Goal: Task Accomplishment & Management: Manage account settings

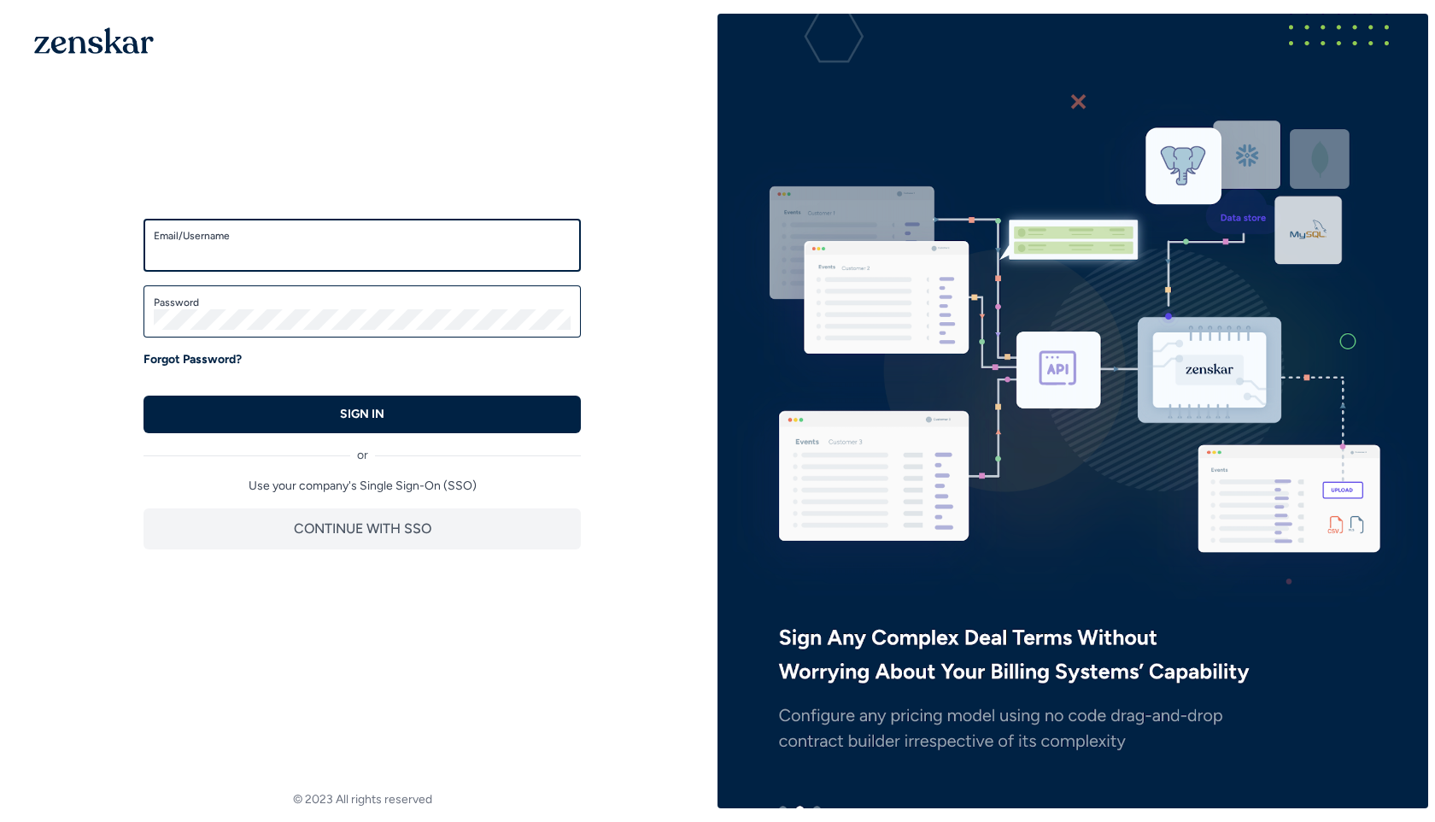
type input "**********"
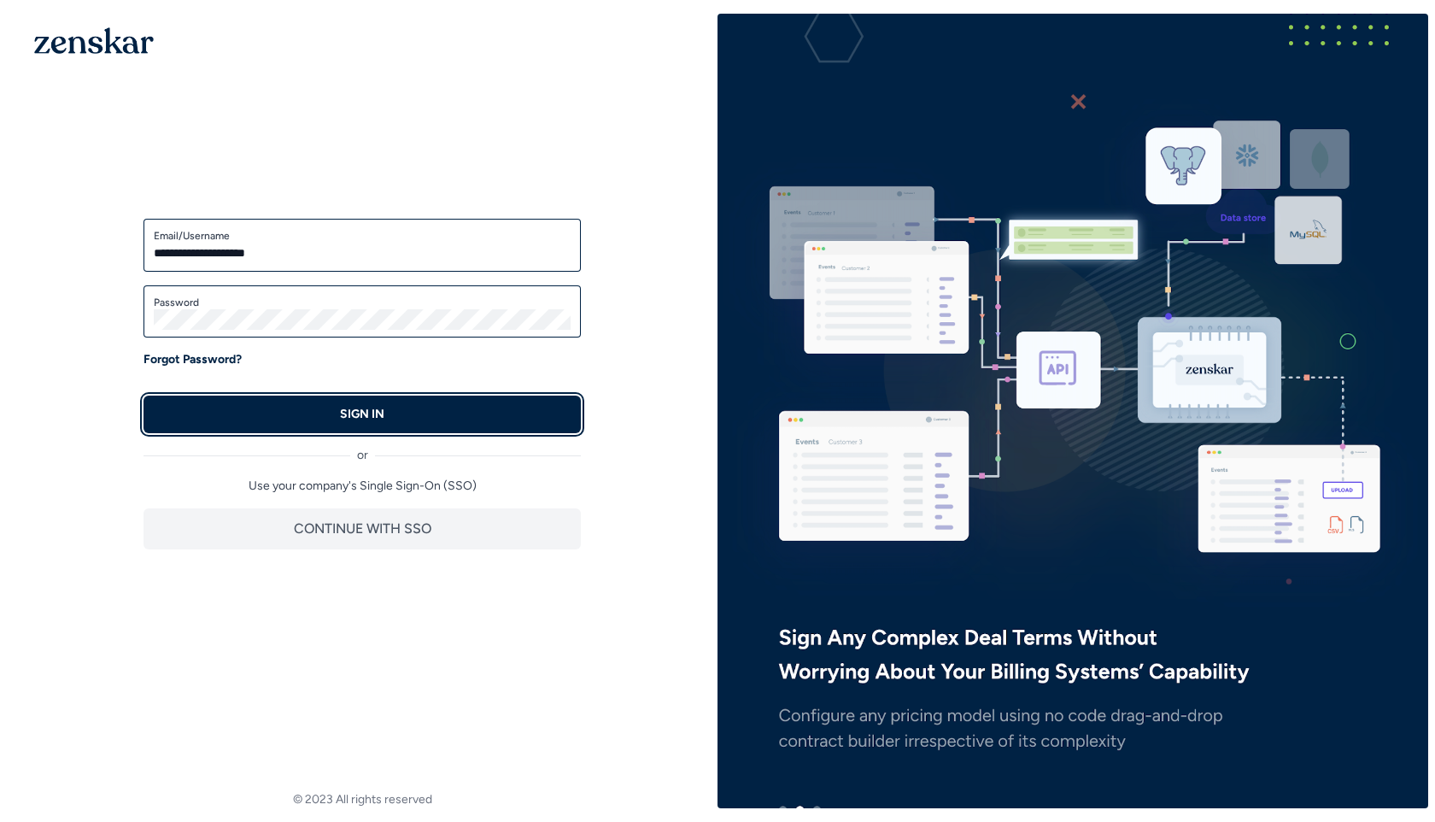
click at [261, 425] on button "SIGN IN" at bounding box center [362, 415] width 437 height 38
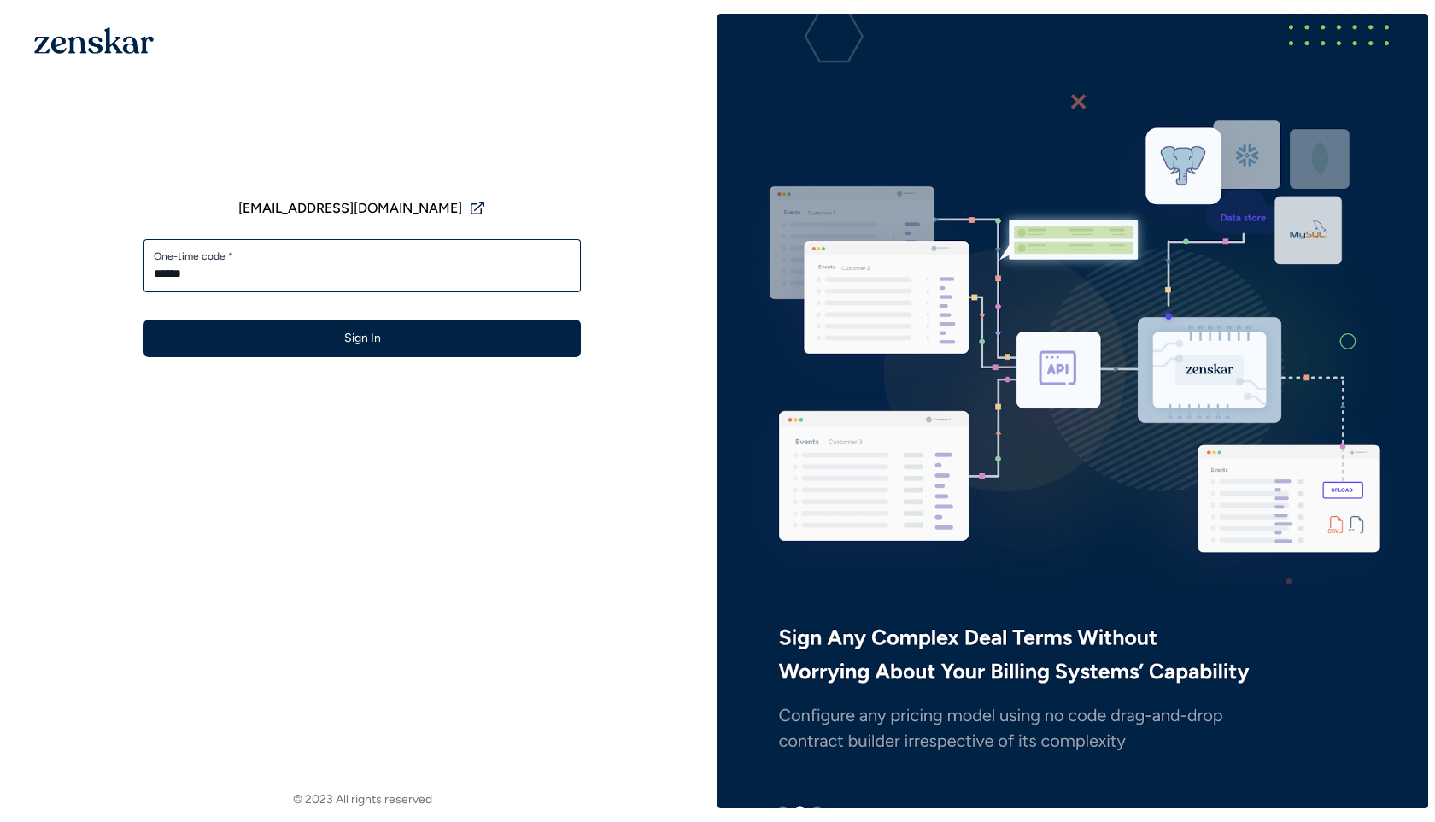
type input "******"
click at [144, 320] on button "Sign In" at bounding box center [362, 339] width 437 height 38
